Goal: Use online tool/utility: Utilize a website feature to perform a specific function

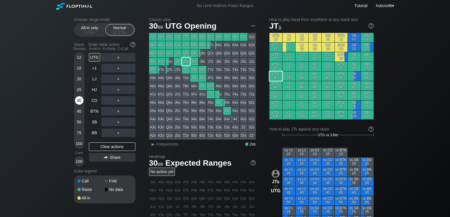
click at [79, 100] on div "30" at bounding box center [79, 100] width 9 height 9
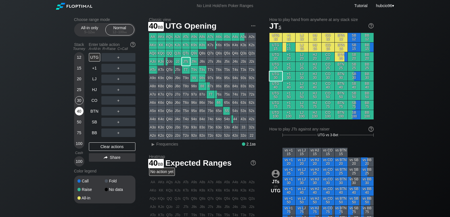
click at [78, 111] on div "40" at bounding box center [79, 111] width 9 height 9
click at [119, 58] on div "R ✕" at bounding box center [118, 57] width 11 height 9
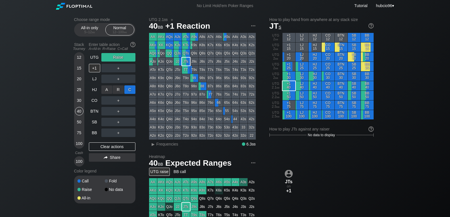
click at [130, 90] on div "C ✕" at bounding box center [129, 90] width 11 height 9
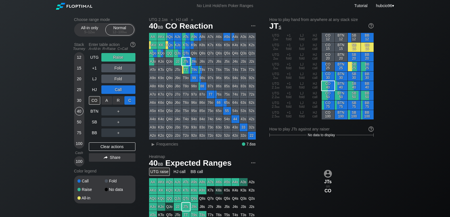
click at [130, 98] on div "C ✕" at bounding box center [129, 100] width 11 height 9
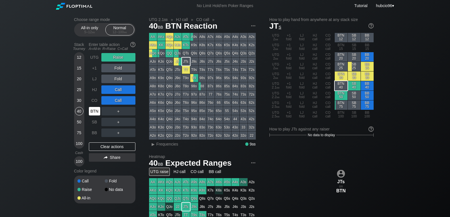
click at [93, 110] on div "BTN" at bounding box center [94, 111] width 11 height 9
click at [102, 149] on div "Clear actions" at bounding box center [112, 147] width 47 height 9
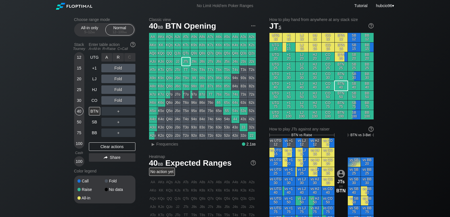
click at [118, 59] on div "R ✕" at bounding box center [118, 57] width 11 height 9
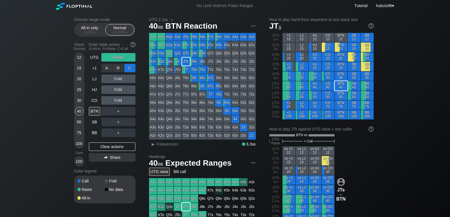
click at [130, 68] on div "C ✕" at bounding box center [129, 68] width 11 height 9
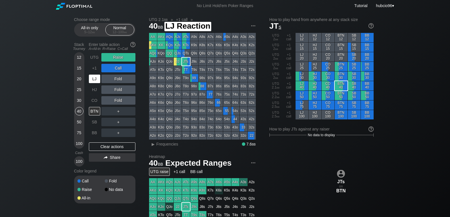
click at [92, 78] on div "LJ" at bounding box center [94, 79] width 11 height 9
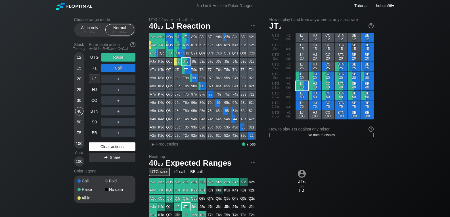
click at [110, 149] on div "Clear actions" at bounding box center [112, 147] width 47 height 9
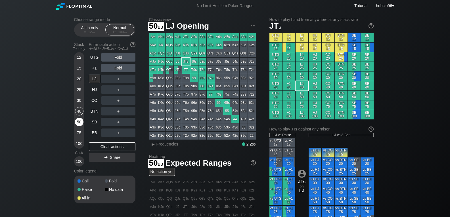
click at [78, 122] on div "50" at bounding box center [79, 122] width 9 height 9
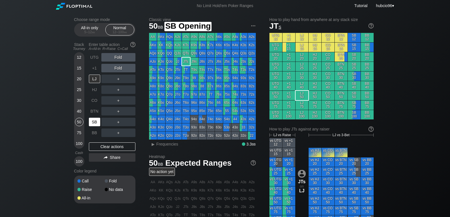
click at [95, 122] on div "SB" at bounding box center [94, 122] width 11 height 9
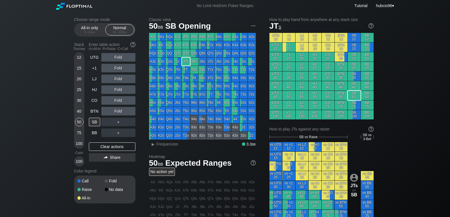
click at [30, 120] on div "Choose range mode All-in only 5 – 12 bb Normal 12 – 100 bb Stack Tourney Enter …" at bounding box center [225, 195] width 450 height 367
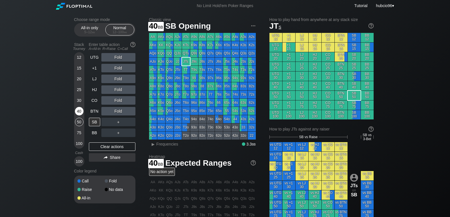
click at [78, 110] on div "40" at bounding box center [79, 111] width 9 height 9
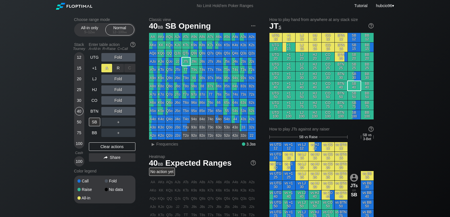
click at [110, 68] on div "A ✕" at bounding box center [106, 68] width 11 height 9
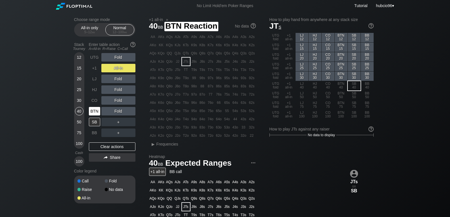
click at [93, 109] on div "BTN" at bounding box center [94, 111] width 11 height 9
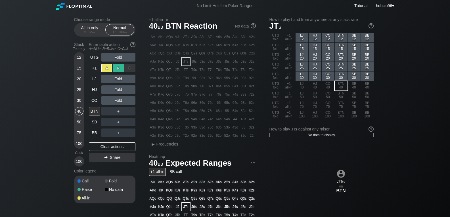
click at [116, 66] on div "R ✕" at bounding box center [118, 68] width 11 height 9
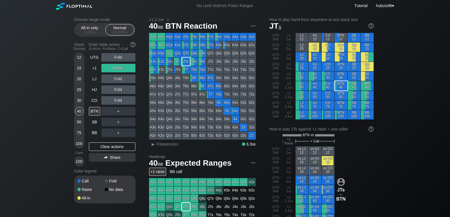
drag, startPoint x: 77, startPoint y: 122, endPoint x: 101, endPoint y: 141, distance: 30.7
click at [77, 122] on div "50" at bounding box center [79, 122] width 9 height 9
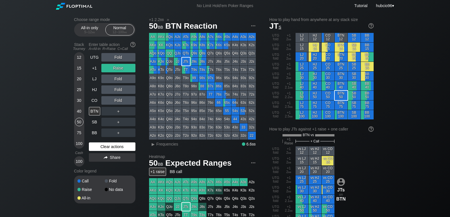
click at [107, 145] on div "Clear actions" at bounding box center [112, 147] width 47 height 9
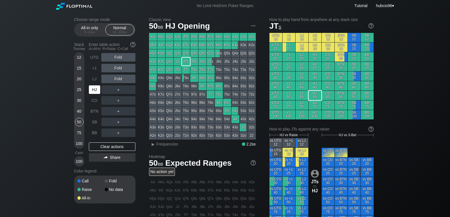
click at [92, 87] on div "HJ" at bounding box center [94, 90] width 11 height 9
click at [120, 68] on div "R ✕" at bounding box center [118, 68] width 11 height 9
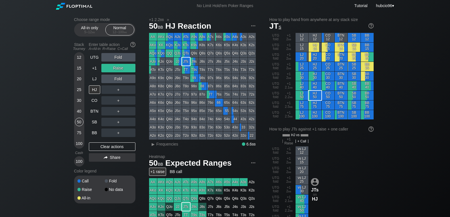
click at [78, 122] on div "50" at bounding box center [79, 122] width 9 height 9
click at [107, 149] on div "Clear actions" at bounding box center [112, 147] width 47 height 9
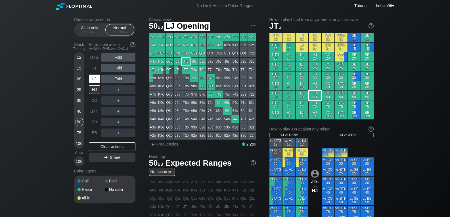
click at [97, 80] on div "LJ" at bounding box center [94, 79] width 11 height 9
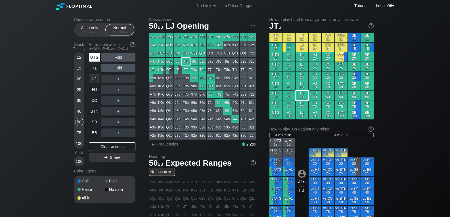
drag, startPoint x: 79, startPoint y: 99, endPoint x: 99, endPoint y: 59, distance: 45.1
click at [80, 97] on div "30" at bounding box center [79, 100] width 9 height 9
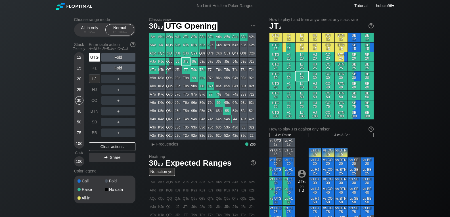
click at [97, 57] on div "UTG" at bounding box center [94, 57] width 11 height 9
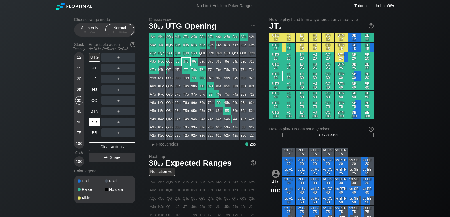
drag, startPoint x: 94, startPoint y: 122, endPoint x: 98, endPoint y: 118, distance: 5.6
click at [94, 122] on div "SB" at bounding box center [94, 122] width 11 height 9
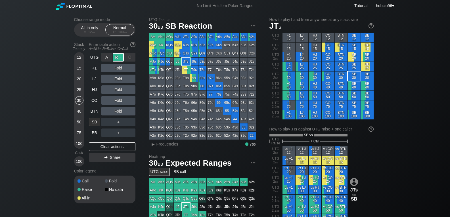
click at [119, 60] on div "R ✕" at bounding box center [118, 57] width 11 height 9
click at [81, 110] on div "40" at bounding box center [79, 111] width 9 height 9
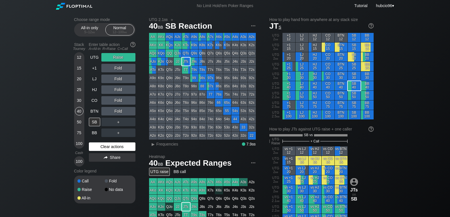
click at [100, 146] on div "Clear actions" at bounding box center [112, 147] width 47 height 9
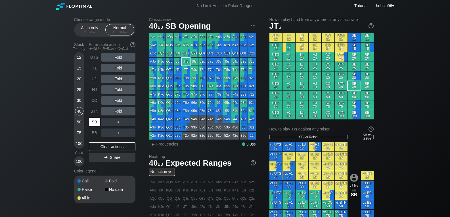
click at [96, 124] on div "SB" at bounding box center [94, 122] width 11 height 9
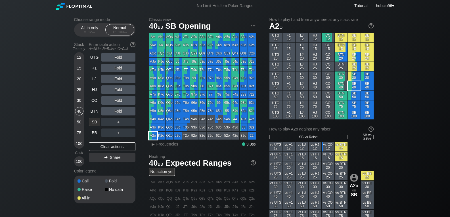
click at [150, 137] on div "A2o" at bounding box center [153, 136] width 8 height 8
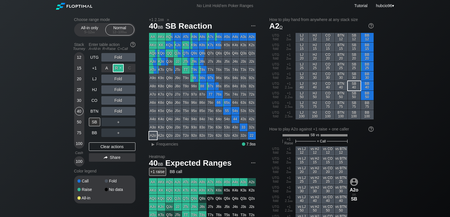
click at [120, 66] on div "R ✕" at bounding box center [118, 68] width 11 height 9
drag, startPoint x: 91, startPoint y: 130, endPoint x: 95, endPoint y: 141, distance: 11.7
click at [92, 130] on div "BB" at bounding box center [94, 133] width 11 height 9
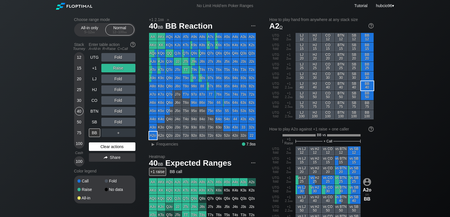
click at [98, 147] on div "Clear actions" at bounding box center [112, 147] width 47 height 9
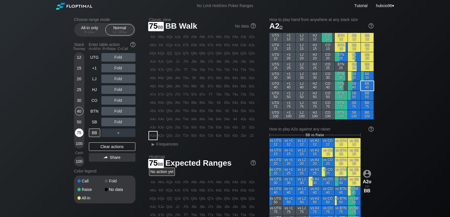
click at [78, 132] on div "75" at bounding box center [79, 133] width 9 height 9
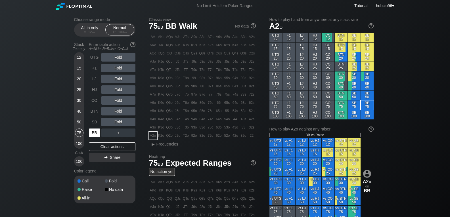
click at [93, 132] on div "BB" at bounding box center [94, 133] width 11 height 9
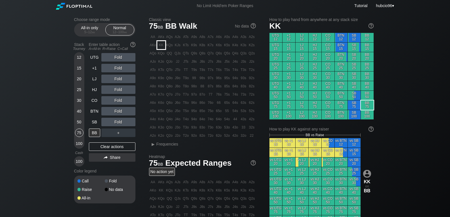
click at [162, 44] on div "KK" at bounding box center [161, 45] width 8 height 8
click at [78, 122] on div "50" at bounding box center [79, 122] width 9 height 9
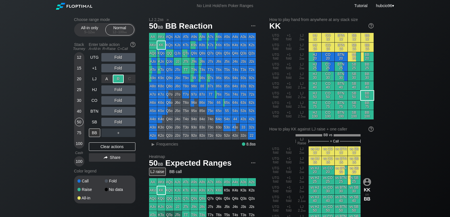
click at [118, 79] on div "R ✕" at bounding box center [118, 79] width 11 height 9
click at [80, 111] on div "40" at bounding box center [79, 111] width 9 height 9
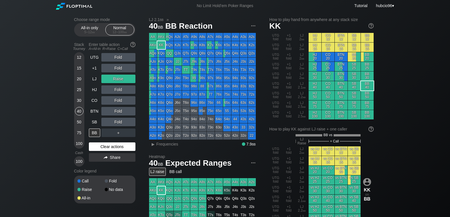
click at [118, 148] on div "Clear actions" at bounding box center [112, 147] width 47 height 9
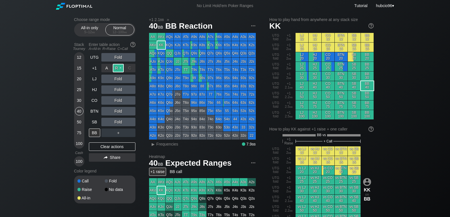
click at [116, 68] on div "R ✕" at bounding box center [118, 68] width 11 height 9
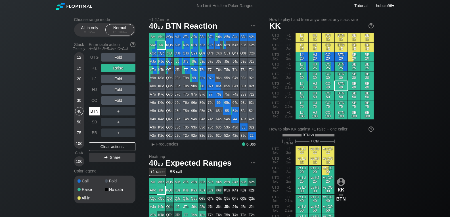
click at [93, 113] on div "BTN" at bounding box center [94, 111] width 11 height 9
drag, startPoint x: 103, startPoint y: 147, endPoint x: 103, endPoint y: 74, distance: 73.0
click at [103, 147] on div "Clear actions" at bounding box center [112, 147] width 47 height 9
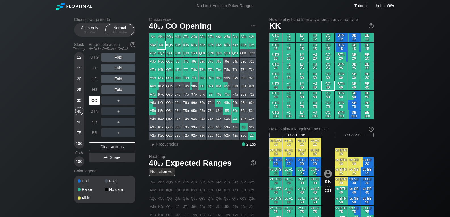
click at [93, 99] on div "CO" at bounding box center [94, 100] width 11 height 9
click at [119, 58] on div "A ✕ R ✕ C ✕ Fold" at bounding box center [118, 57] width 34 height 9
click at [118, 58] on div "R ✕" at bounding box center [118, 57] width 11 height 9
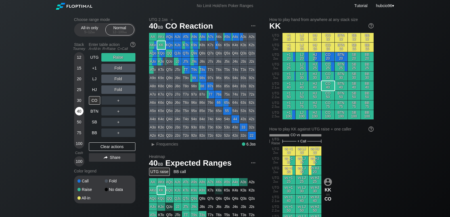
click at [80, 112] on div "40" at bounding box center [79, 111] width 9 height 9
click at [95, 103] on div "CO" at bounding box center [94, 100] width 11 height 9
click at [78, 112] on div "40" at bounding box center [79, 111] width 9 height 9
drag, startPoint x: 108, startPoint y: 147, endPoint x: 102, endPoint y: 111, distance: 36.8
click at [107, 146] on div "Clear actions" at bounding box center [112, 147] width 47 height 9
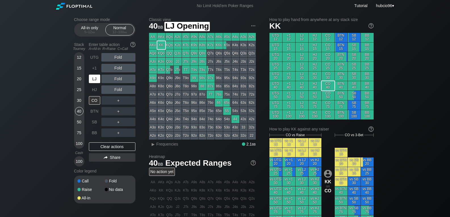
click at [95, 80] on div "LJ" at bounding box center [94, 79] width 11 height 9
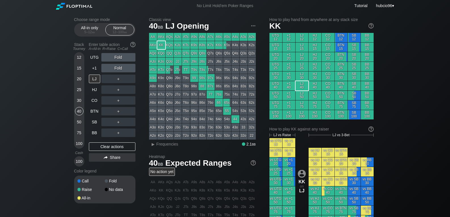
click at [80, 122] on div "50" at bounding box center [79, 122] width 9 height 9
click at [74, 96] on div "Choose range mode All-in only 5 – 12 bb Normal 12 – 100 bb Stack Tourney Enter …" at bounding box center [225, 193] width 311 height 363
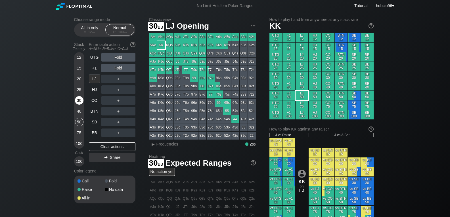
click at [78, 98] on div "30" at bounding box center [79, 100] width 9 height 9
click at [79, 102] on div "30" at bounding box center [79, 100] width 9 height 9
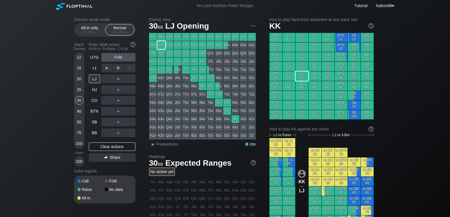
click at [117, 68] on div "A ✕ R ✕ C ✕ Fold" at bounding box center [118, 68] width 34 height 9
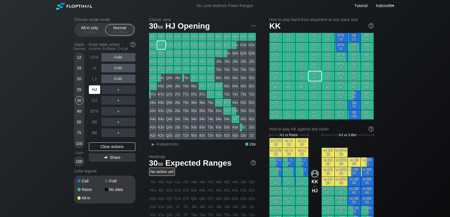
click at [95, 93] on div "HJ" at bounding box center [94, 90] width 11 height 9
click at [97, 121] on div "SB" at bounding box center [94, 122] width 11 height 9
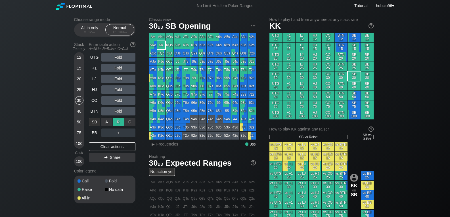
click at [120, 121] on div "R ✕" at bounding box center [118, 122] width 11 height 9
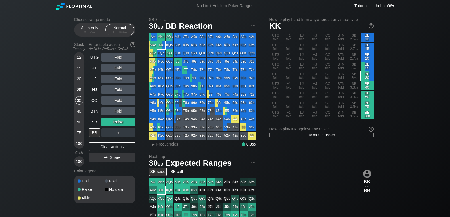
drag, startPoint x: 95, startPoint y: 134, endPoint x: 95, endPoint y: 138, distance: 3.7
click at [95, 134] on div "BB" at bounding box center [94, 133] width 11 height 9
click at [108, 149] on div "Clear actions" at bounding box center [112, 147] width 47 height 9
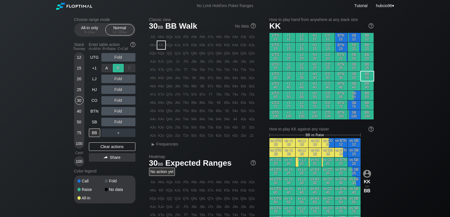
click at [118, 68] on div "R ✕" at bounding box center [118, 68] width 11 height 9
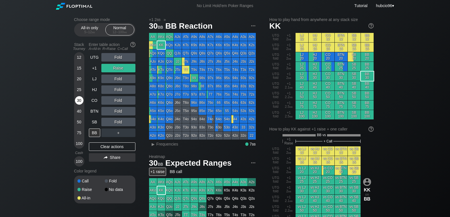
click at [80, 101] on div "30" at bounding box center [79, 100] width 9 height 9
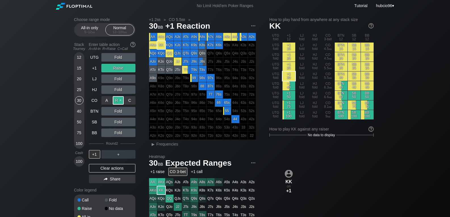
click at [118, 101] on div "R ✕" at bounding box center [118, 100] width 11 height 9
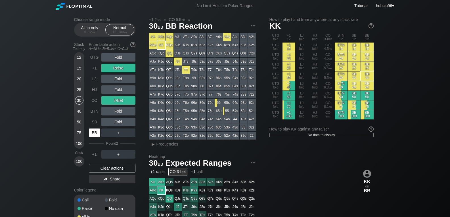
click at [93, 133] on div "BB" at bounding box center [94, 133] width 11 height 9
click at [109, 169] on div "Clear actions" at bounding box center [112, 168] width 47 height 9
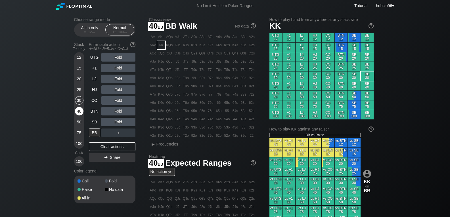
click at [78, 112] on div "40" at bounding box center [79, 111] width 9 height 9
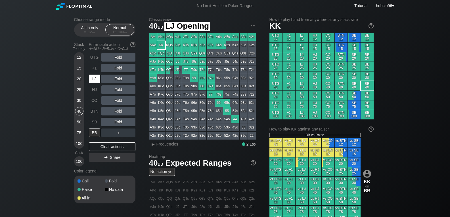
click at [94, 78] on div "LJ" at bounding box center [94, 79] width 11 height 9
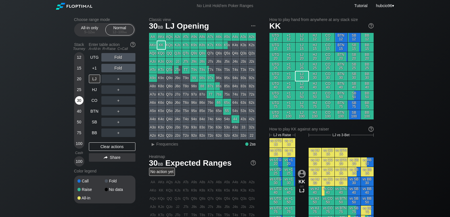
click at [78, 101] on div "30" at bounding box center [79, 100] width 9 height 9
click at [77, 110] on div "40" at bounding box center [79, 111] width 9 height 9
drag, startPoint x: 80, startPoint y: 102, endPoint x: 87, endPoint y: 84, distance: 19.0
click at [80, 101] on div "30" at bounding box center [79, 100] width 9 height 9
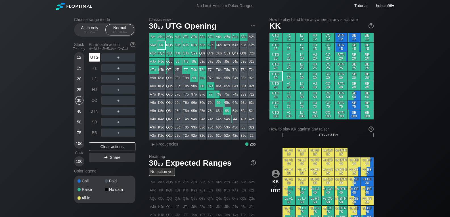
click at [96, 60] on div "UTG" at bounding box center [94, 57] width 11 height 9
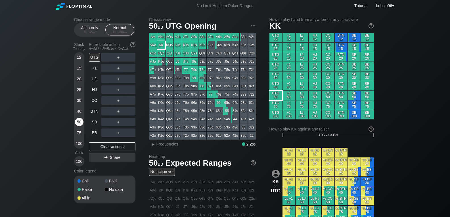
click at [80, 122] on div "50" at bounding box center [79, 122] width 9 height 9
click at [119, 67] on div "R ✕" at bounding box center [118, 68] width 11 height 9
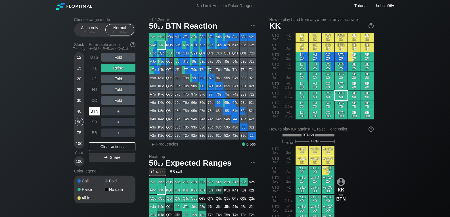
click at [92, 112] on div "BTN" at bounding box center [94, 111] width 11 height 9
click at [31, 110] on div "Choose range mode All-in only 5 – 12 bb Normal 12 – 100 bb Stack Tourney Enter …" at bounding box center [225, 197] width 450 height 371
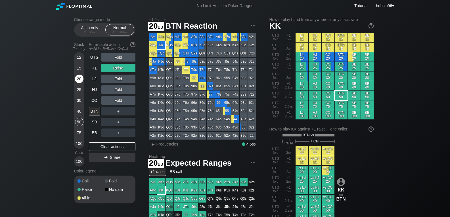
click at [82, 77] on div "20" at bounding box center [79, 79] width 9 height 9
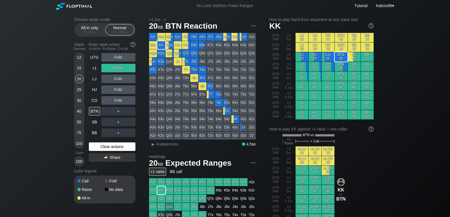
click at [107, 150] on div "Clear actions" at bounding box center [112, 147] width 47 height 9
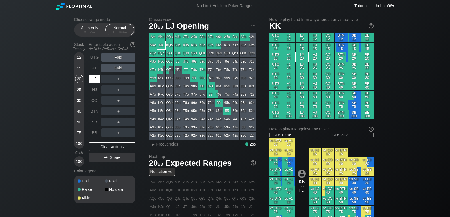
click at [93, 78] on div "LJ" at bounding box center [94, 79] width 11 height 9
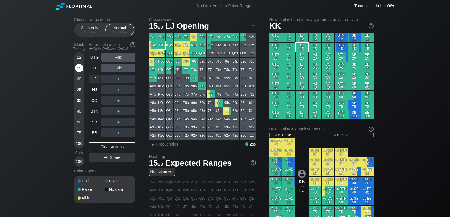
click at [80, 68] on div "15" at bounding box center [79, 68] width 9 height 9
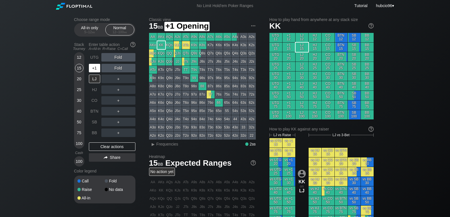
click at [92, 68] on div "+1" at bounding box center [94, 68] width 11 height 9
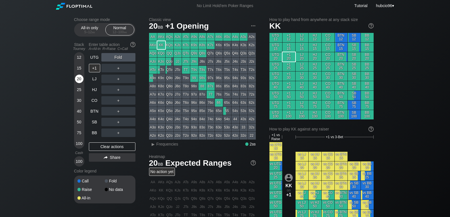
click at [78, 79] on div "20" at bounding box center [79, 79] width 9 height 9
click at [94, 67] on div "+1" at bounding box center [94, 68] width 11 height 9
click at [168, 62] on div "QJo" at bounding box center [170, 62] width 8 height 8
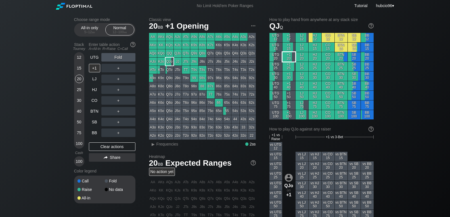
click at [286, 57] on div "+1 20" at bounding box center [289, 56] width 13 height 9
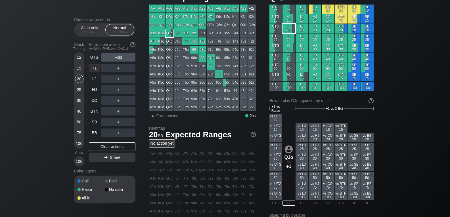
click at [317, 18] on div "HJ 15" at bounding box center [315, 18] width 13 height 9
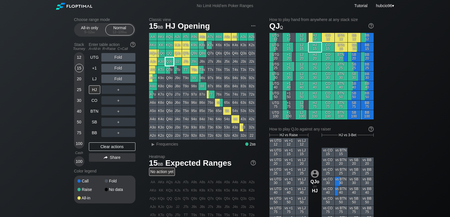
click at [169, 62] on div "QJo" at bounding box center [170, 62] width 8 height 8
click at [94, 66] on div "+1" at bounding box center [94, 68] width 11 height 9
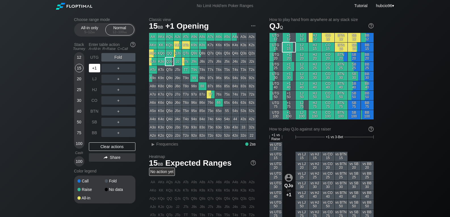
click at [94, 66] on div "+1" at bounding box center [94, 68] width 11 height 9
click at [80, 57] on div "12" at bounding box center [79, 57] width 9 height 9
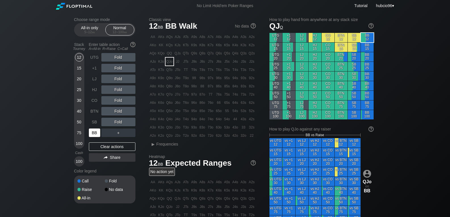
click at [93, 135] on div "BB" at bounding box center [94, 133] width 11 height 9
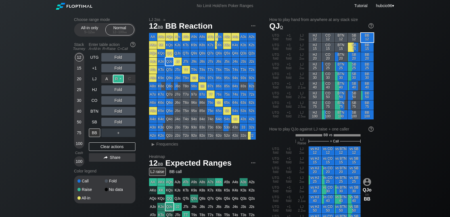
click at [118, 79] on div "R ✕" at bounding box center [118, 79] width 11 height 9
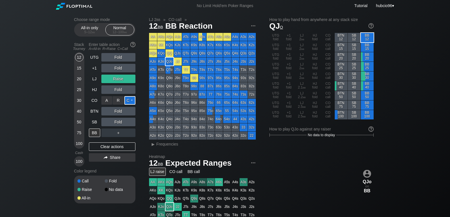
click at [129, 100] on div "C ✕" at bounding box center [129, 100] width 11 height 9
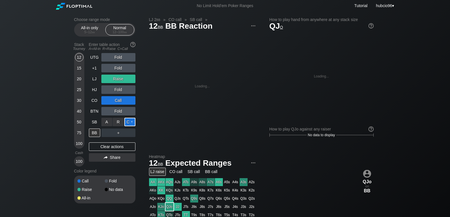
click at [132, 124] on div "C ✕" at bounding box center [129, 122] width 11 height 9
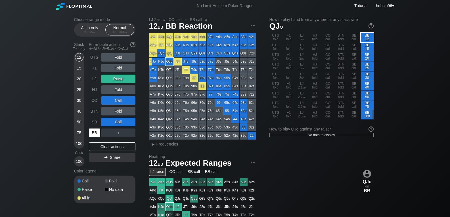
click at [95, 133] on div "BB" at bounding box center [94, 133] width 11 height 9
click at [27, 71] on div "Choose range mode All-in only 5 – 12 bb Normal 12 – 100 bb Stack Tourney Enter …" at bounding box center [225, 193] width 450 height 363
click at [89, 30] on div "5 – 12 bb" at bounding box center [90, 32] width 24 height 4
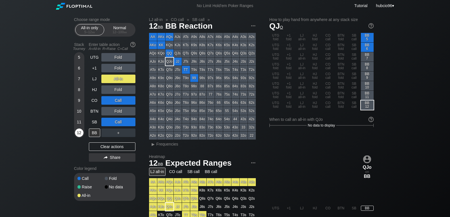
click at [80, 133] on div "12" at bounding box center [79, 133] width 9 height 9
click at [99, 144] on div "Clear actions" at bounding box center [112, 147] width 47 height 9
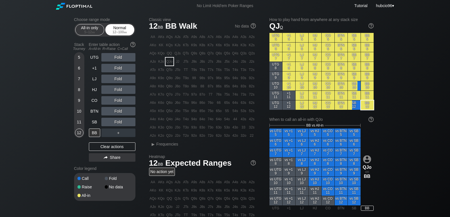
click at [121, 28] on div "Normal 12 – 100 bb" at bounding box center [120, 29] width 26 height 11
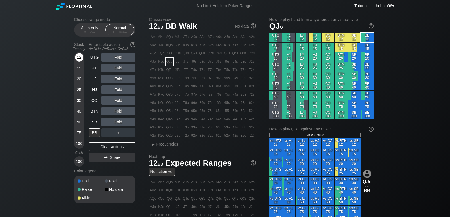
click at [80, 57] on div "12" at bounding box center [79, 57] width 9 height 9
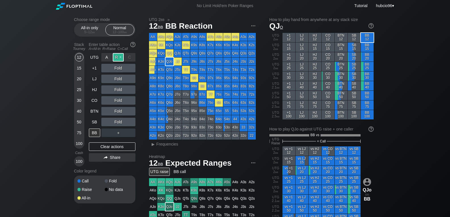
click at [118, 57] on div "R ✕" at bounding box center [118, 57] width 11 height 9
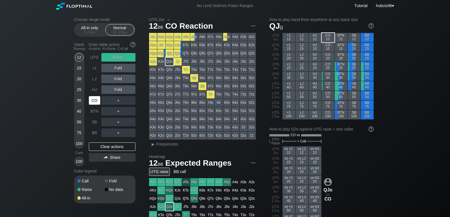
click at [95, 102] on div "CO" at bounding box center [94, 100] width 11 height 9
click at [104, 148] on div "Clear actions" at bounding box center [112, 147] width 47 height 9
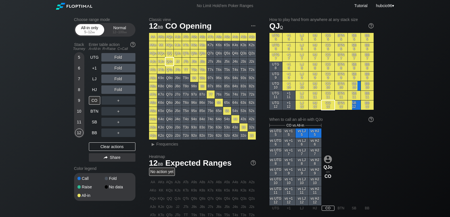
click at [89, 26] on div "All-in only 5 – 12 bb" at bounding box center [90, 29] width 26 height 11
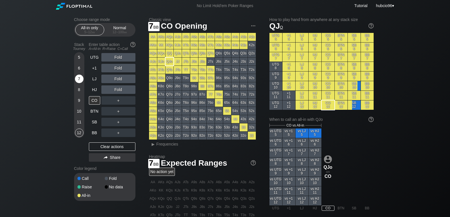
click at [80, 76] on div "7" at bounding box center [79, 79] width 9 height 9
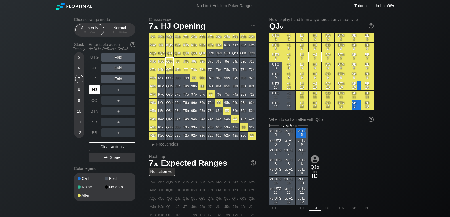
click at [93, 90] on div "HJ" at bounding box center [94, 90] width 11 height 9
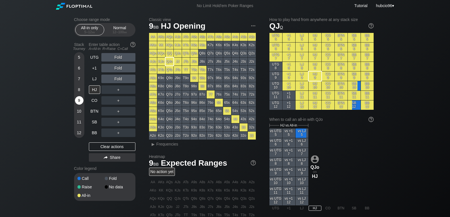
click at [79, 101] on div "9" at bounding box center [79, 100] width 9 height 9
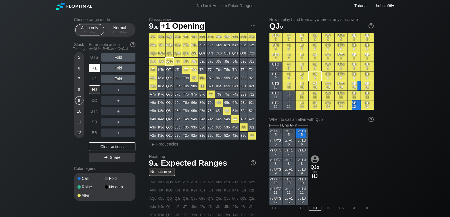
click at [94, 66] on div "+1" at bounding box center [94, 68] width 11 height 9
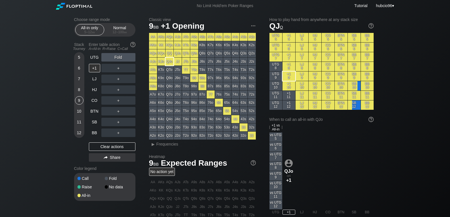
click at [79, 105] on div "9" at bounding box center [79, 100] width 9 height 9
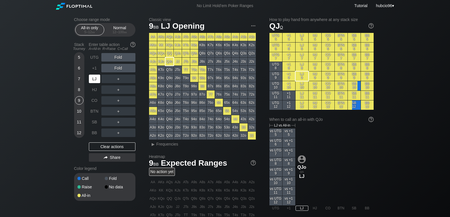
click at [93, 80] on div "LJ" at bounding box center [94, 79] width 11 height 9
click at [16, 8] on div "No Limit Hold’em Poker Ranges Tutorial hubcio96 ▾" at bounding box center [225, 6] width 450 height 12
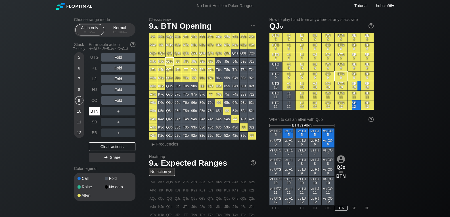
click at [96, 112] on div "BTN" at bounding box center [94, 111] width 11 height 9
click at [118, 30] on div "Normal 12 – 100 bb" at bounding box center [120, 29] width 26 height 11
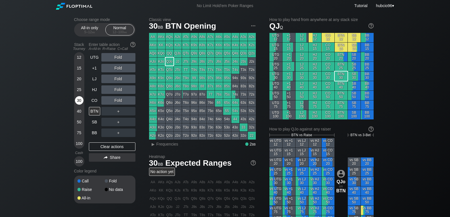
click at [80, 99] on div "30" at bounding box center [79, 100] width 9 height 9
click at [117, 68] on div "R ✕" at bounding box center [118, 68] width 11 height 9
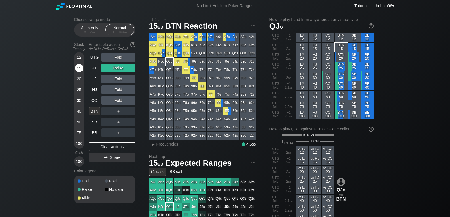
click at [79, 68] on div "15" at bounding box center [79, 68] width 9 height 9
click at [105, 149] on div "Clear actions" at bounding box center [112, 147] width 47 height 9
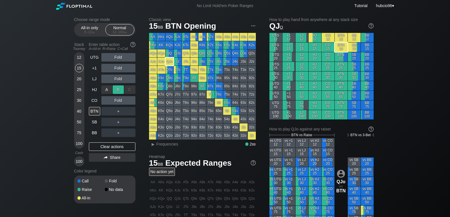
click at [120, 88] on div "R ✕" at bounding box center [118, 90] width 11 height 9
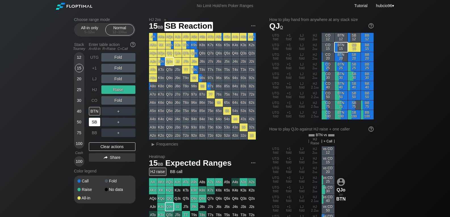
click at [92, 122] on div "SB" at bounding box center [94, 122] width 11 height 9
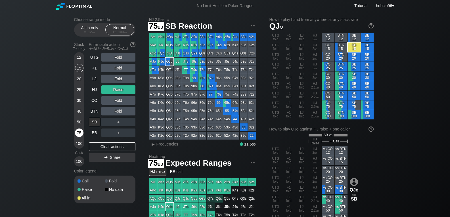
click at [79, 134] on div "75" at bounding box center [79, 133] width 9 height 9
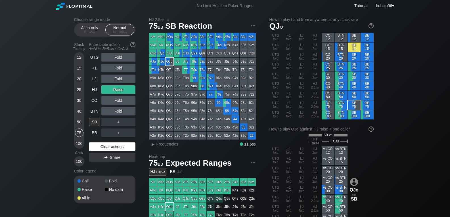
click at [107, 147] on div "Clear actions" at bounding box center [112, 147] width 47 height 9
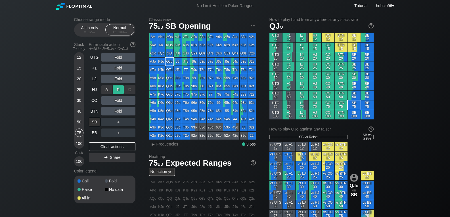
click at [121, 89] on div "R ✕" at bounding box center [118, 90] width 11 height 9
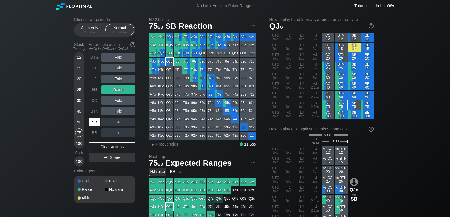
click at [93, 122] on div "SB" at bounding box center [94, 122] width 11 height 9
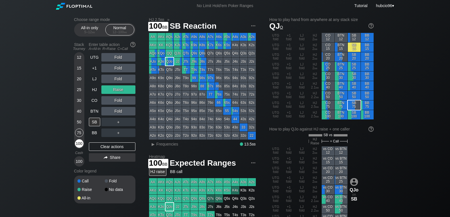
click at [79, 144] on div "100" at bounding box center [79, 143] width 9 height 9
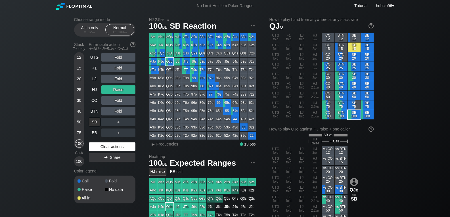
click at [106, 146] on div "Clear actions" at bounding box center [112, 147] width 47 height 9
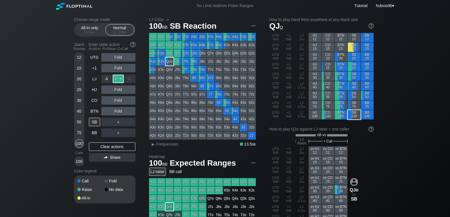
click at [118, 80] on div "R ✕" at bounding box center [118, 79] width 11 height 9
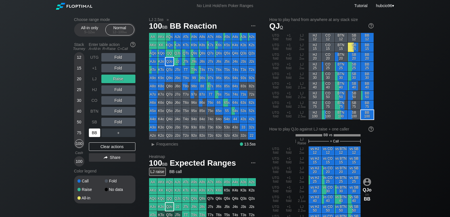
click at [95, 130] on div "BB" at bounding box center [94, 133] width 11 height 9
click at [119, 122] on div "Fold" at bounding box center [118, 122] width 34 height 9
click at [119, 122] on div "R ✕" at bounding box center [118, 122] width 11 height 9
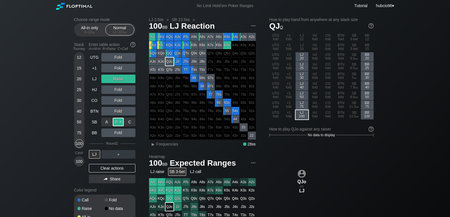
click at [119, 121] on div "R ✕" at bounding box center [118, 122] width 11 height 9
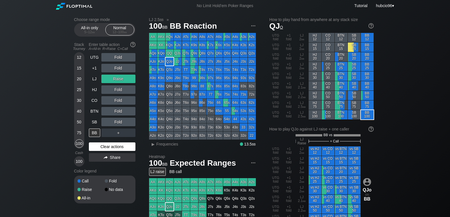
click at [112, 149] on div "Clear actions" at bounding box center [112, 147] width 47 height 9
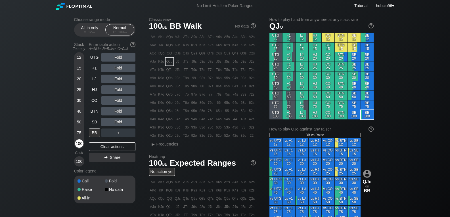
click at [79, 145] on div "100" at bounding box center [79, 143] width 9 height 9
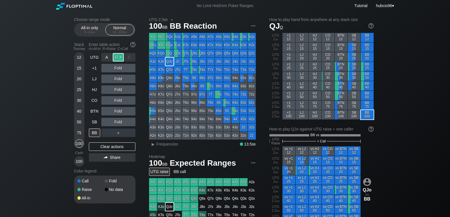
click at [117, 59] on div "R ✕" at bounding box center [118, 57] width 11 height 9
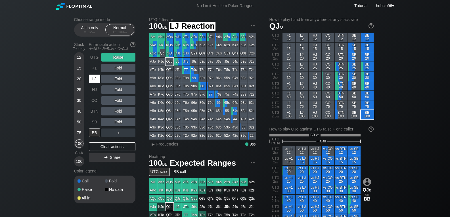
click at [93, 80] on div "LJ" at bounding box center [94, 79] width 11 height 9
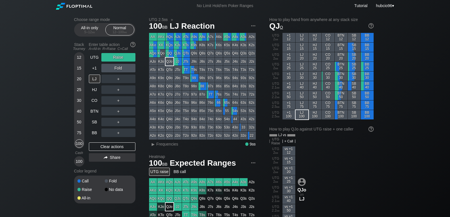
click at [34, 98] on div "Choose range mode All-in only 5 – 12 bb Normal 12 – 100 bb Stack Tourney Enter …" at bounding box center [225, 197] width 450 height 371
click at [82, 144] on div "100" at bounding box center [79, 143] width 9 height 9
click at [100, 147] on div "Clear actions" at bounding box center [112, 147] width 47 height 9
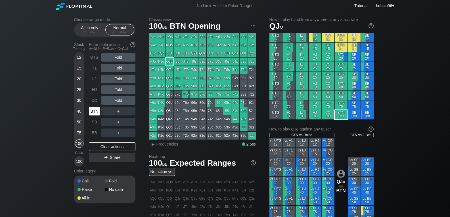
click at [94, 114] on div "BTN" at bounding box center [94, 111] width 11 height 9
click at [119, 88] on div "R ✕" at bounding box center [118, 90] width 11 height 9
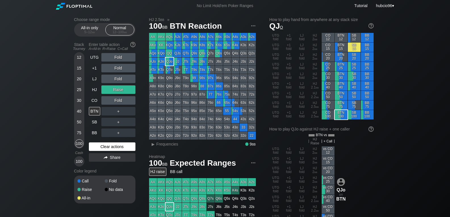
click at [103, 151] on div "Clear actions" at bounding box center [112, 147] width 47 height 9
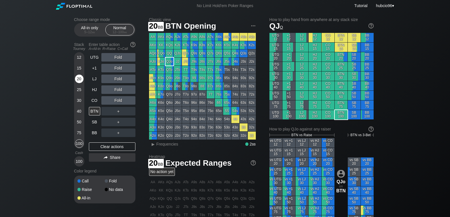
click at [78, 81] on div "20" at bounding box center [79, 79] width 9 height 9
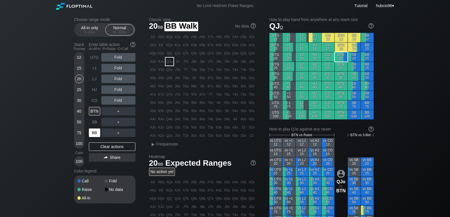
click at [94, 131] on div "BB" at bounding box center [94, 133] width 11 height 9
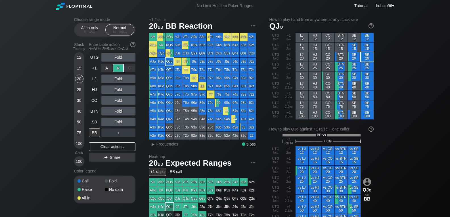
click at [117, 70] on div "R ✕" at bounding box center [118, 68] width 11 height 9
click at [124, 111] on div "Fold" at bounding box center [118, 111] width 34 height 9
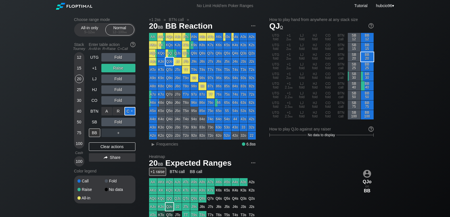
click at [128, 111] on div "C ✕" at bounding box center [129, 111] width 11 height 9
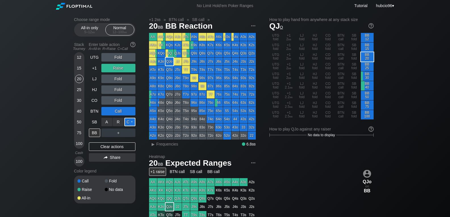
click at [131, 122] on div "C ✕" at bounding box center [129, 122] width 11 height 9
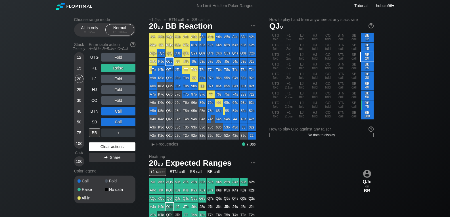
drag, startPoint x: 113, startPoint y: 147, endPoint x: 90, endPoint y: 148, distance: 23.6
click at [113, 147] on div "Clear actions" at bounding box center [112, 147] width 47 height 9
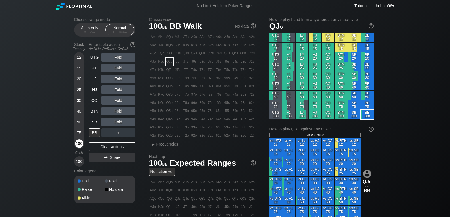
click at [77, 144] on div "100" at bounding box center [79, 143] width 9 height 9
click at [118, 57] on div "R ✕" at bounding box center [118, 57] width 11 height 9
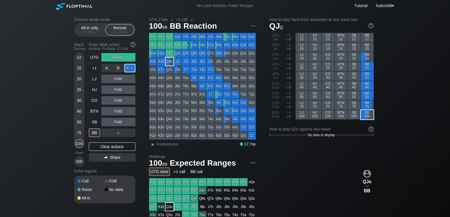
click at [128, 66] on div "C ✕" at bounding box center [129, 68] width 11 height 9
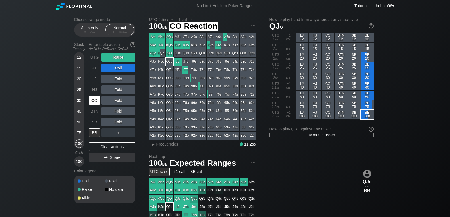
click at [96, 104] on div "CO" at bounding box center [94, 100] width 11 height 9
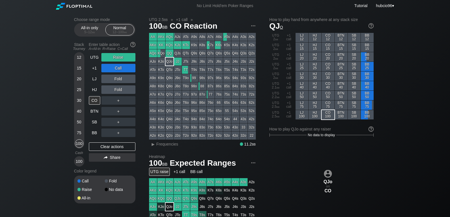
click at [37, 173] on div "Choose range mode All-in only 5 – 12 bb Normal 12 – 100 bb Stack Tourney Enter …" at bounding box center [225, 193] width 450 height 363
click at [76, 122] on div "50" at bounding box center [79, 122] width 9 height 9
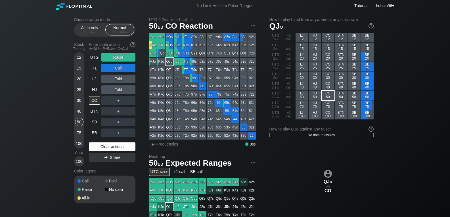
click at [100, 149] on div "Clear actions" at bounding box center [112, 147] width 47 height 9
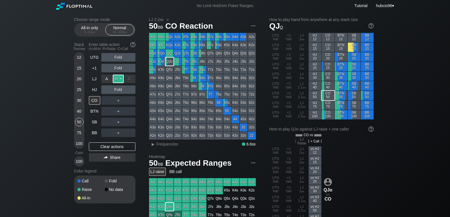
click at [118, 77] on div "R ✕" at bounding box center [118, 79] width 11 height 9
click at [129, 101] on div "C ✕" at bounding box center [129, 100] width 11 height 9
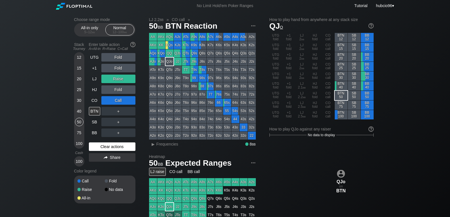
click at [108, 147] on div "Clear actions" at bounding box center [112, 147] width 47 height 9
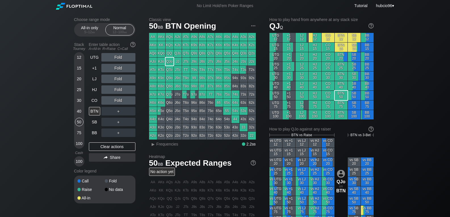
click at [32, 15] on div "Choose range mode All-in only 5 – 12 bb Normal 12 – 100 bb Stack Tourney Enter …" at bounding box center [225, 193] width 450 height 363
